Goal: Information Seeking & Learning: Learn about a topic

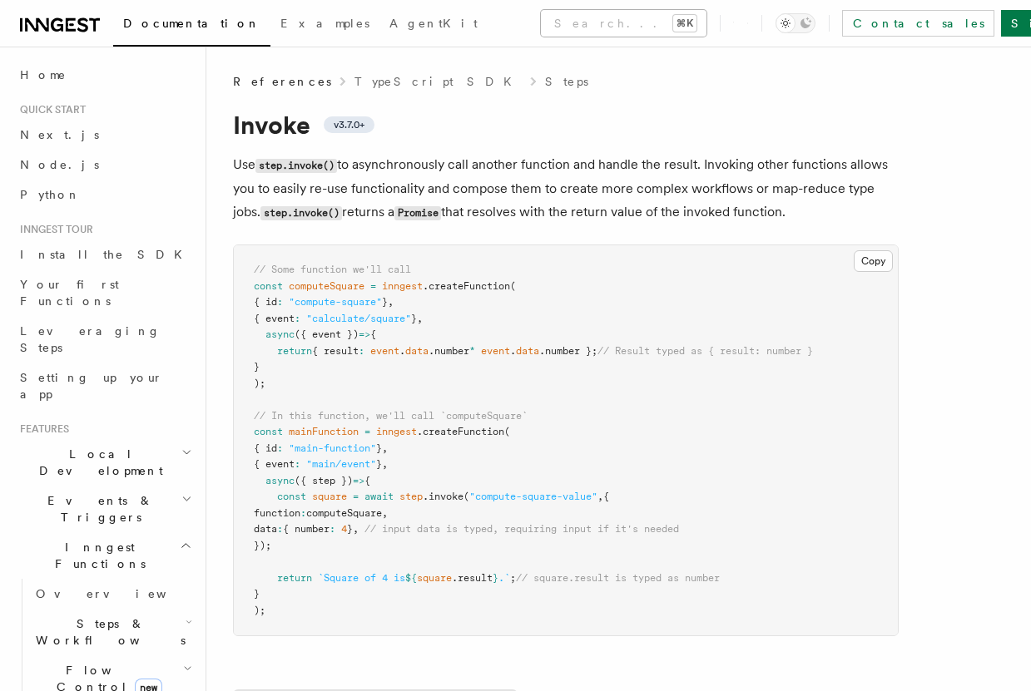
click at [541, 26] on button "Search... ⌘K" at bounding box center [624, 23] width 166 height 27
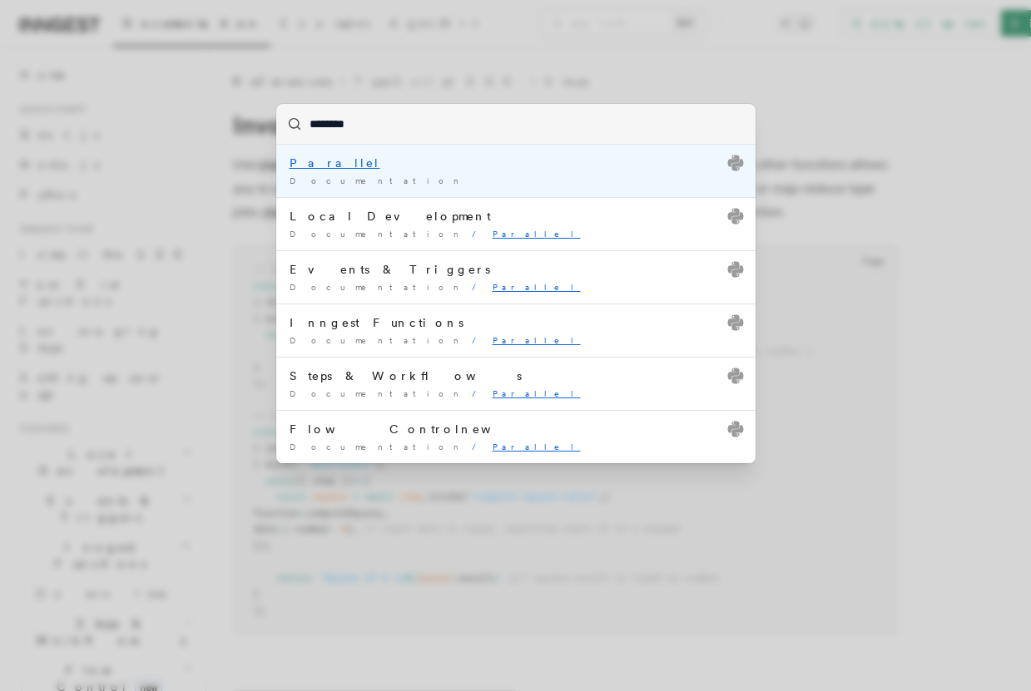
type input "*******"
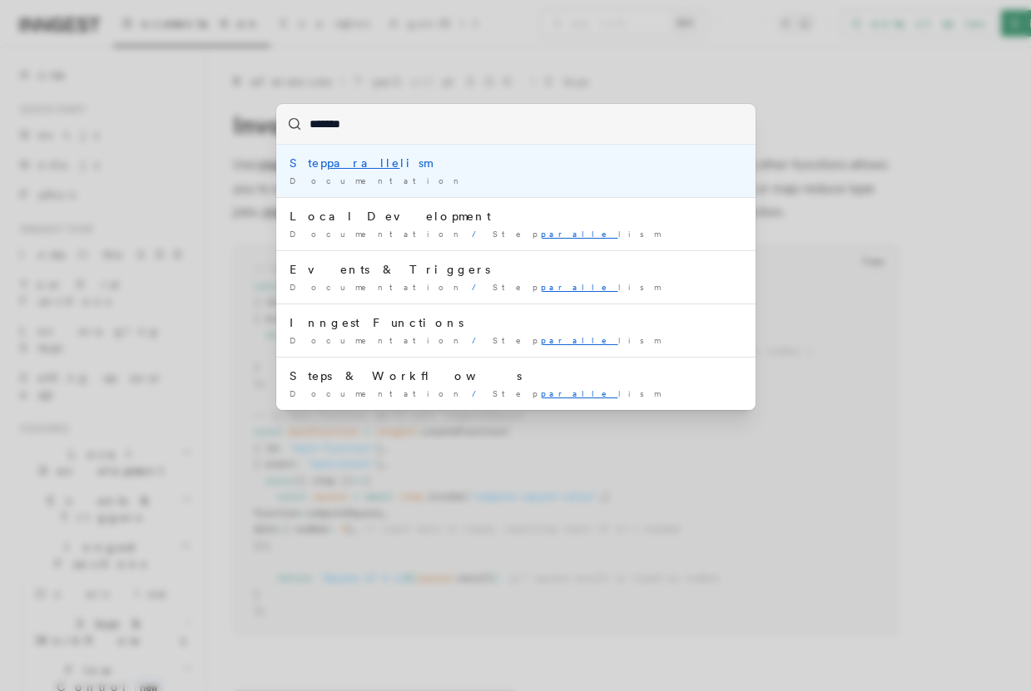
click at [415, 181] on div "Documentation /" at bounding box center [516, 181] width 453 height 12
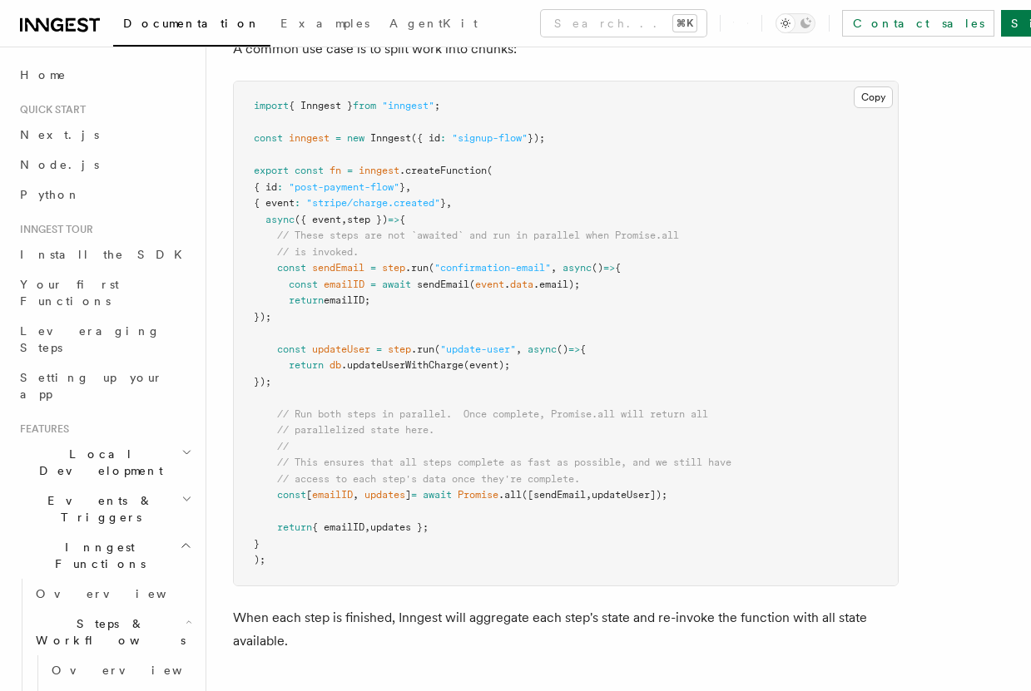
scroll to position [548, 0]
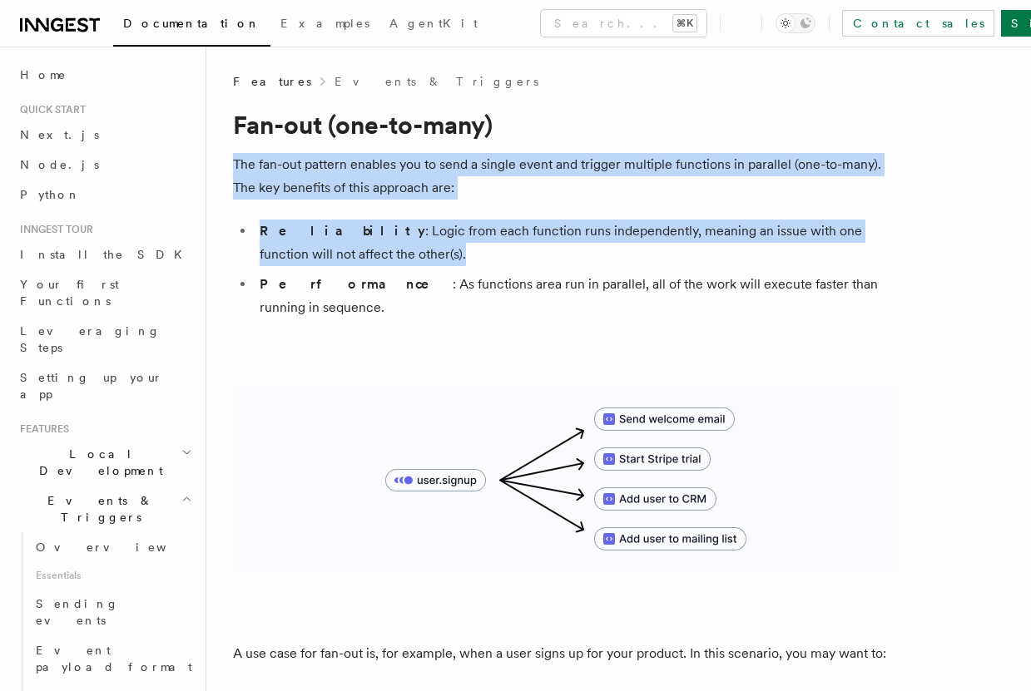
drag, startPoint x: 606, startPoint y: 196, endPoint x: 784, endPoint y: 250, distance: 186.1
click at [784, 250] on li "Reliability : Logic from each function runs independently, meaning an issue wit…" at bounding box center [577, 243] width 644 height 47
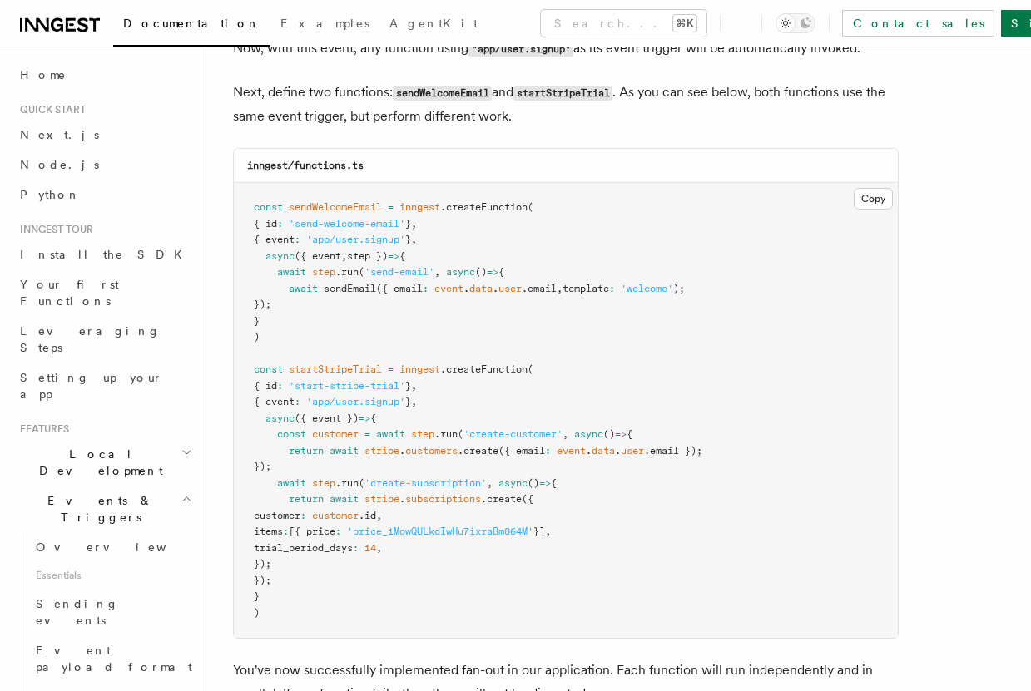
scroll to position [1517, 0]
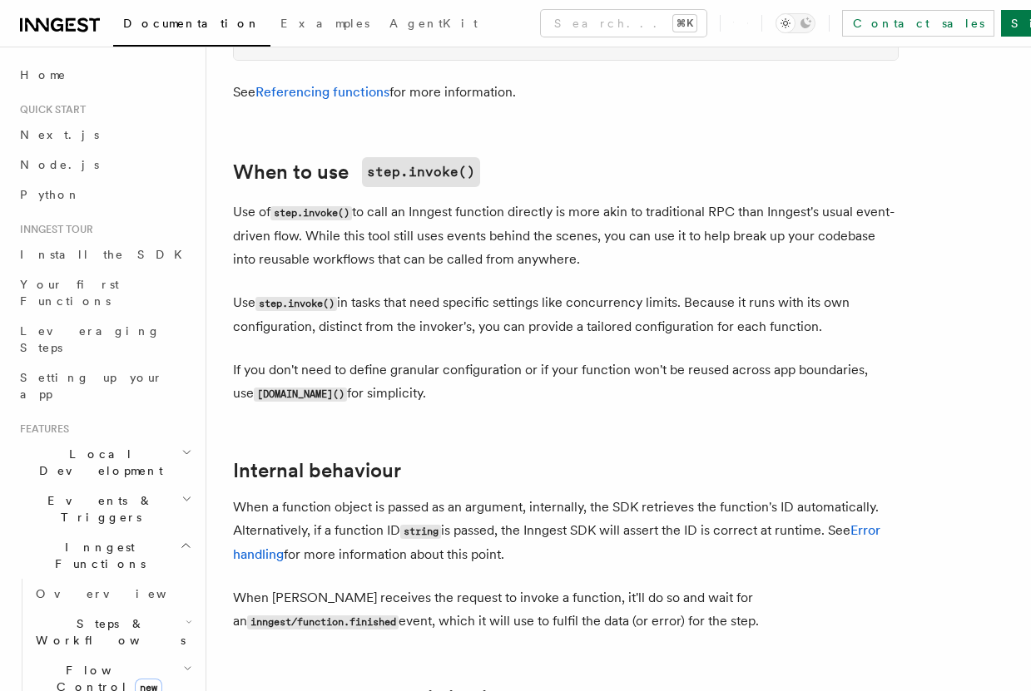
scroll to position [2936, 0]
